Goal: Check status

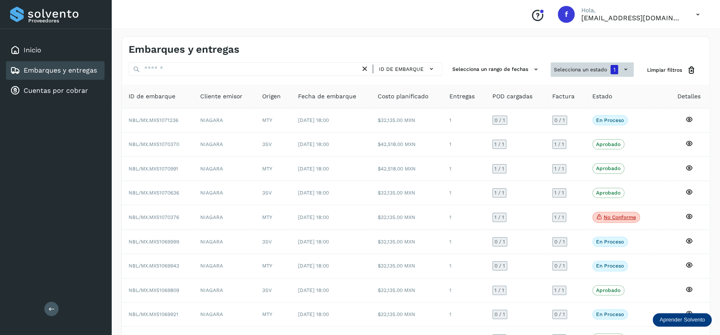
click at [573, 67] on button "Selecciona un estado 1" at bounding box center [591, 69] width 83 height 14
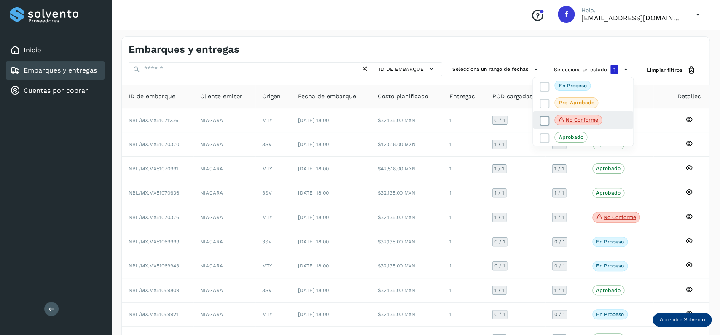
click at [544, 122] on icon at bounding box center [544, 120] width 8 height 8
click at [543, 122] on icon at bounding box center [544, 120] width 8 height 8
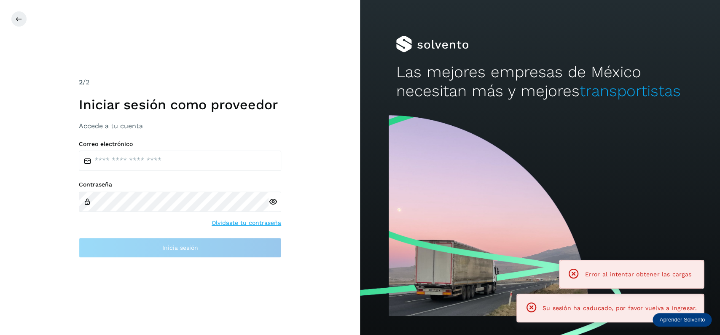
type input "**********"
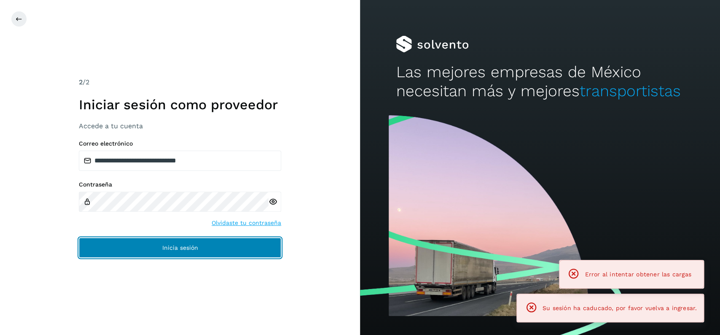
click at [222, 241] on button "Inicia sesión" at bounding box center [180, 247] width 202 height 20
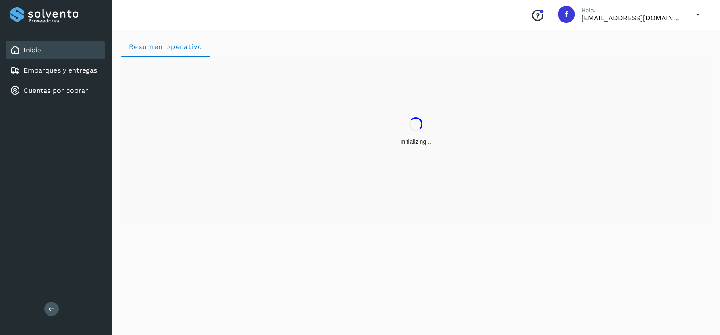
click at [90, 79] on div "Inicio Embarques y entregas Cuentas por cobrar" at bounding box center [55, 70] width 111 height 83
click at [90, 67] on link "Embarques y entregas" at bounding box center [60, 70] width 73 height 8
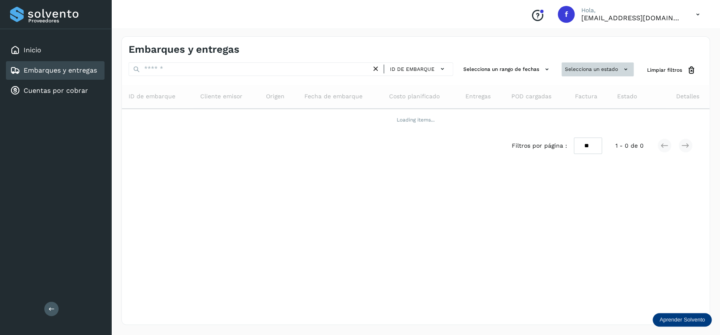
click at [581, 66] on button "Selecciona un estado" at bounding box center [597, 69] width 72 height 14
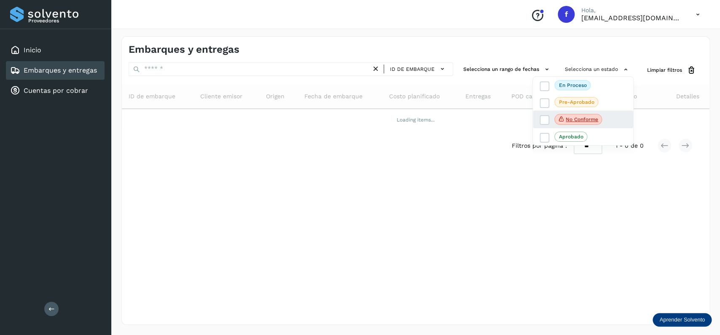
click at [536, 123] on div "No conforme" at bounding box center [583, 119] width 100 height 18
click at [545, 117] on icon at bounding box center [544, 120] width 8 height 8
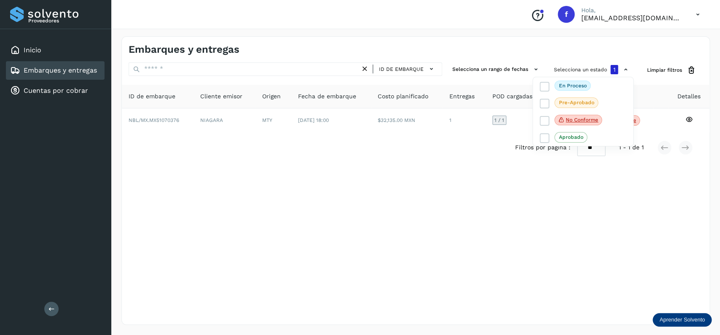
click at [348, 173] on div at bounding box center [360, 167] width 720 height 335
click at [565, 61] on div "Embarques y entregas ID de embarque Selecciona un rango de fechas Selecciona un…" at bounding box center [415, 180] width 588 height 288
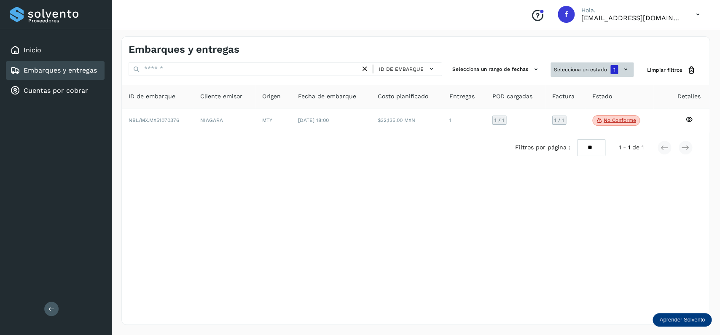
click at [564, 69] on button "Selecciona un estado 1" at bounding box center [591, 69] width 83 height 14
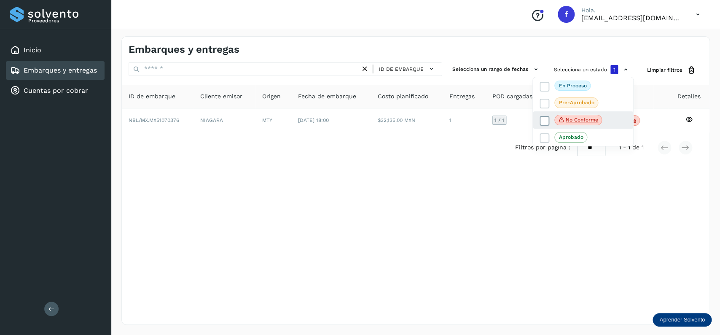
click at [547, 119] on icon at bounding box center [544, 120] width 8 height 8
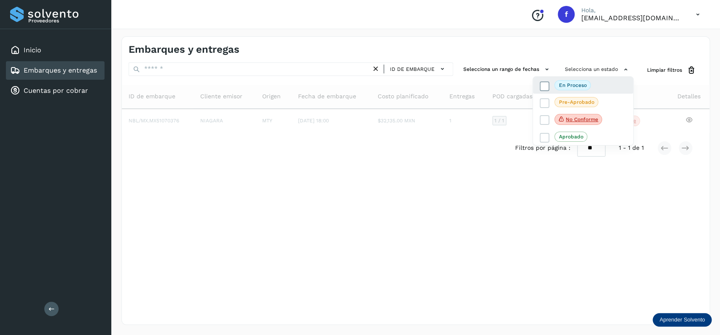
click at [541, 90] on icon at bounding box center [544, 86] width 8 height 8
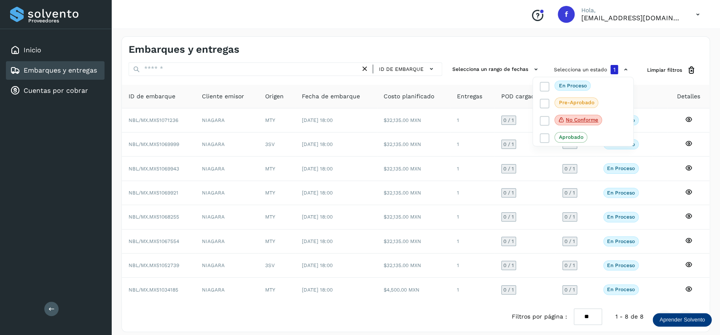
click at [425, 295] on div at bounding box center [360, 167] width 720 height 335
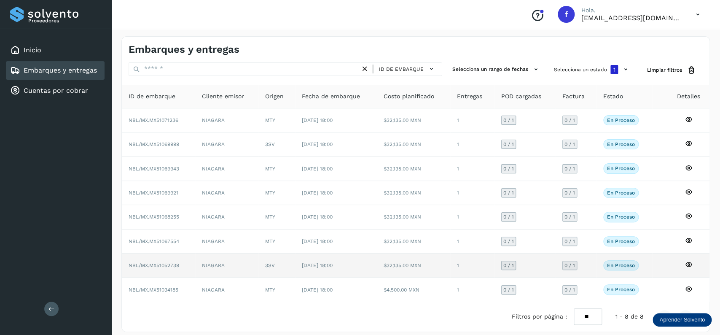
scroll to position [10, 0]
